Goal: Task Accomplishment & Management: Use online tool/utility

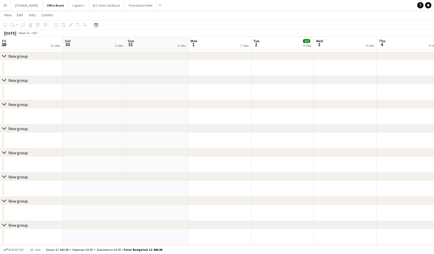
scroll to position [0, 157]
